Goal: Transaction & Acquisition: Purchase product/service

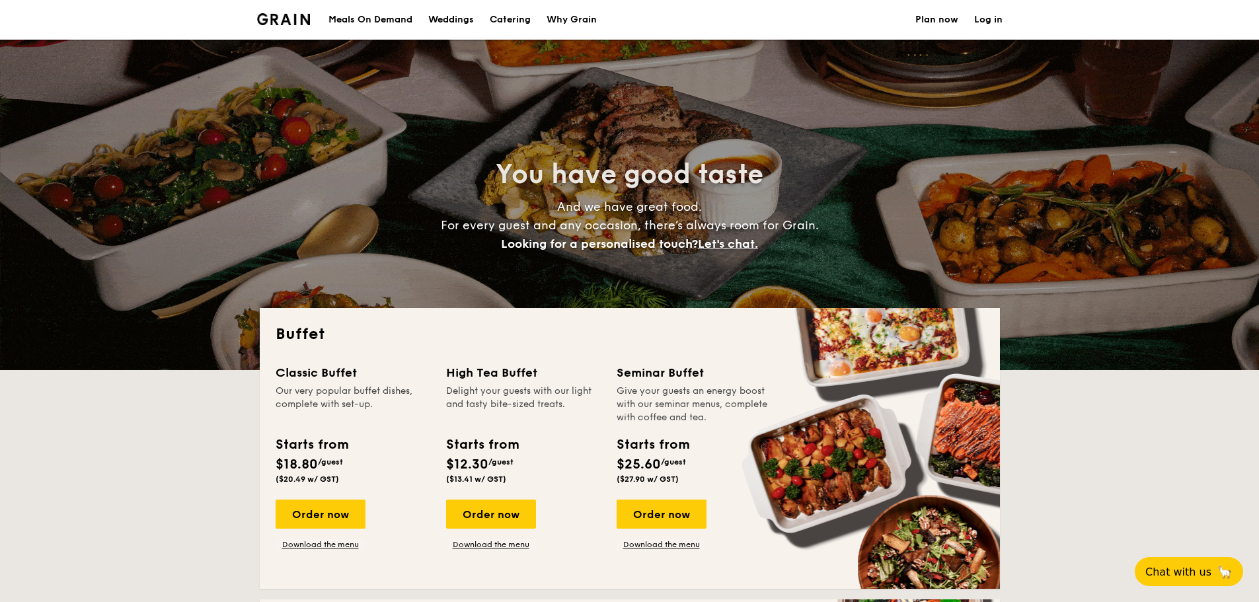
select select
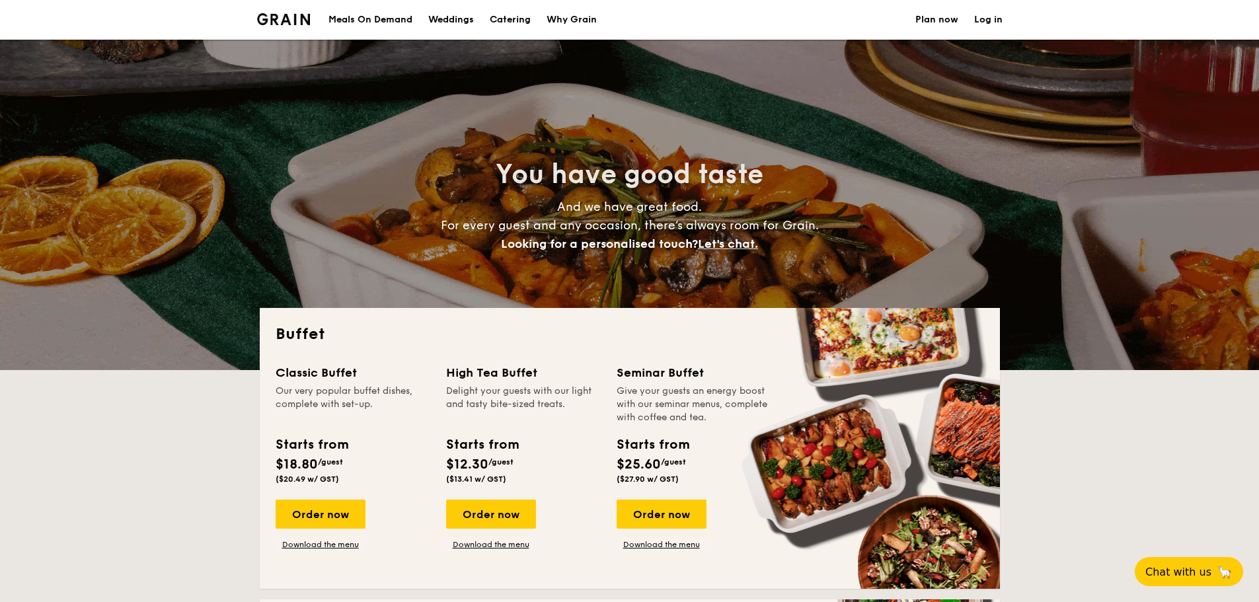
click at [498, 19] on h1 "Catering" at bounding box center [510, 20] width 41 height 40
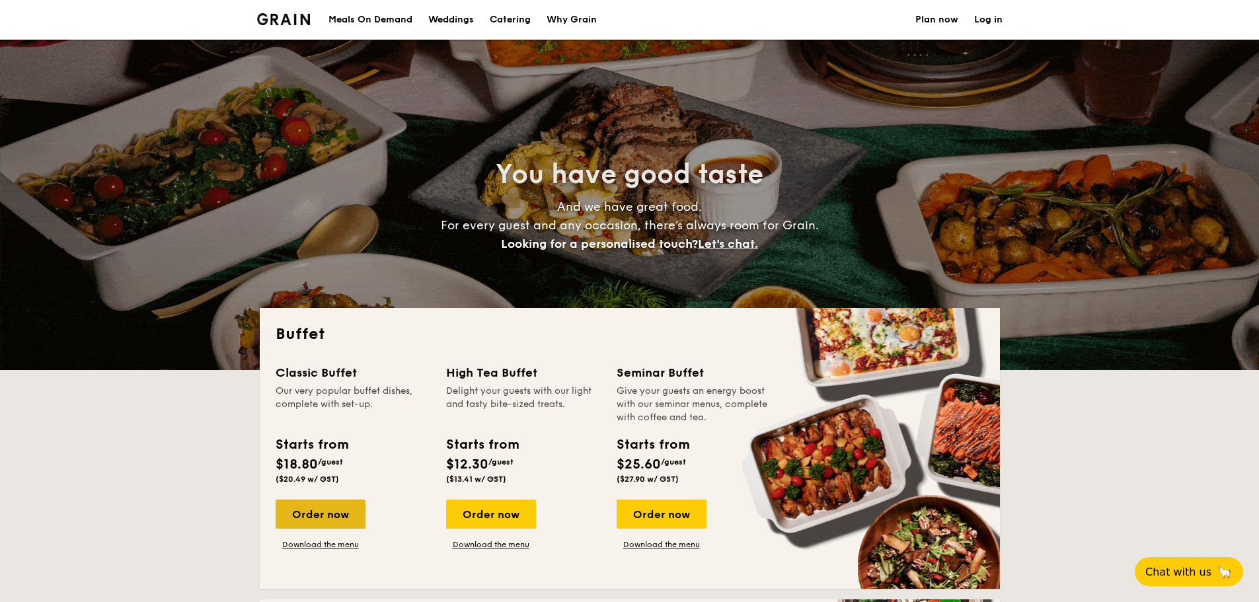
click at [316, 512] on div "Order now" at bounding box center [321, 514] width 90 height 29
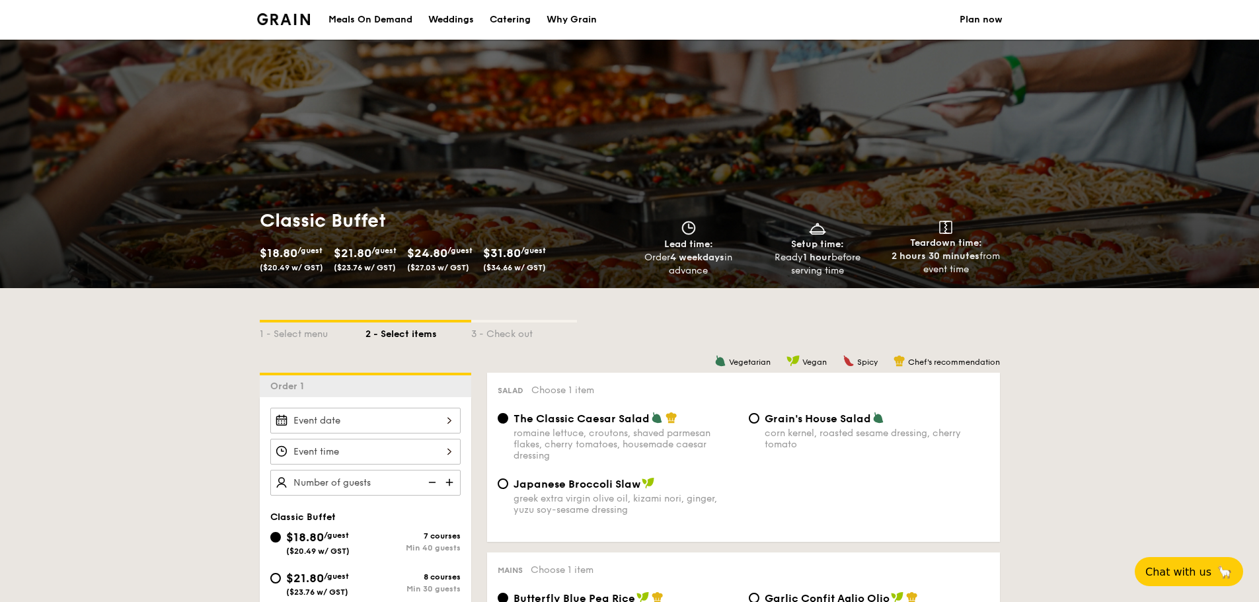
click at [374, 423] on div at bounding box center [365, 421] width 190 height 26
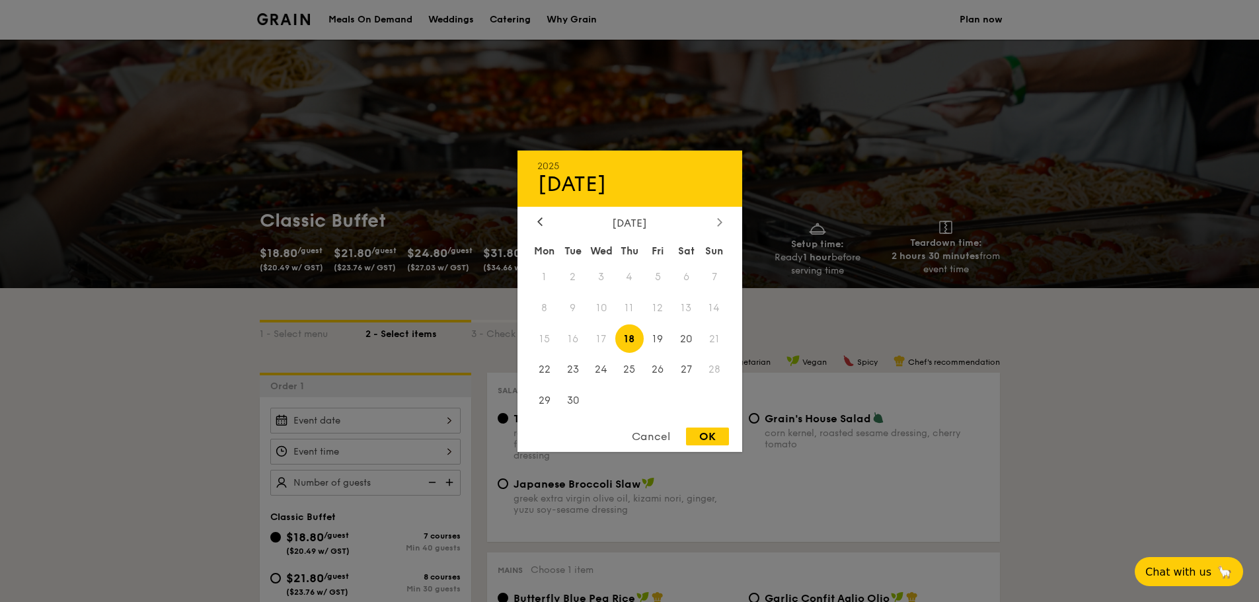
click at [725, 220] on div at bounding box center [720, 222] width 12 height 13
click at [664, 438] on div "Cancel" at bounding box center [651, 437] width 65 height 18
